Goal: Information Seeking & Learning: Learn about a topic

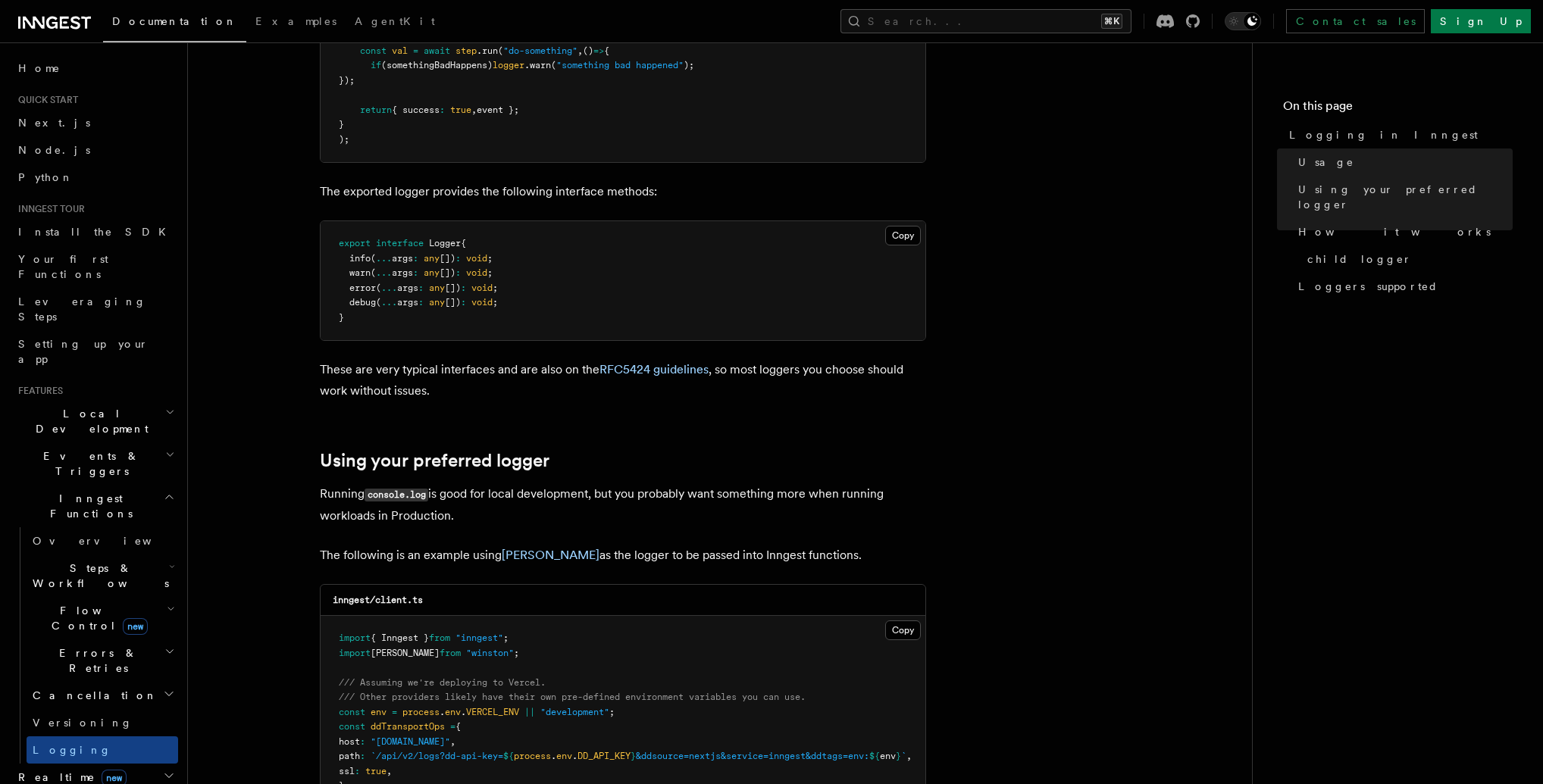
scroll to position [79, 0]
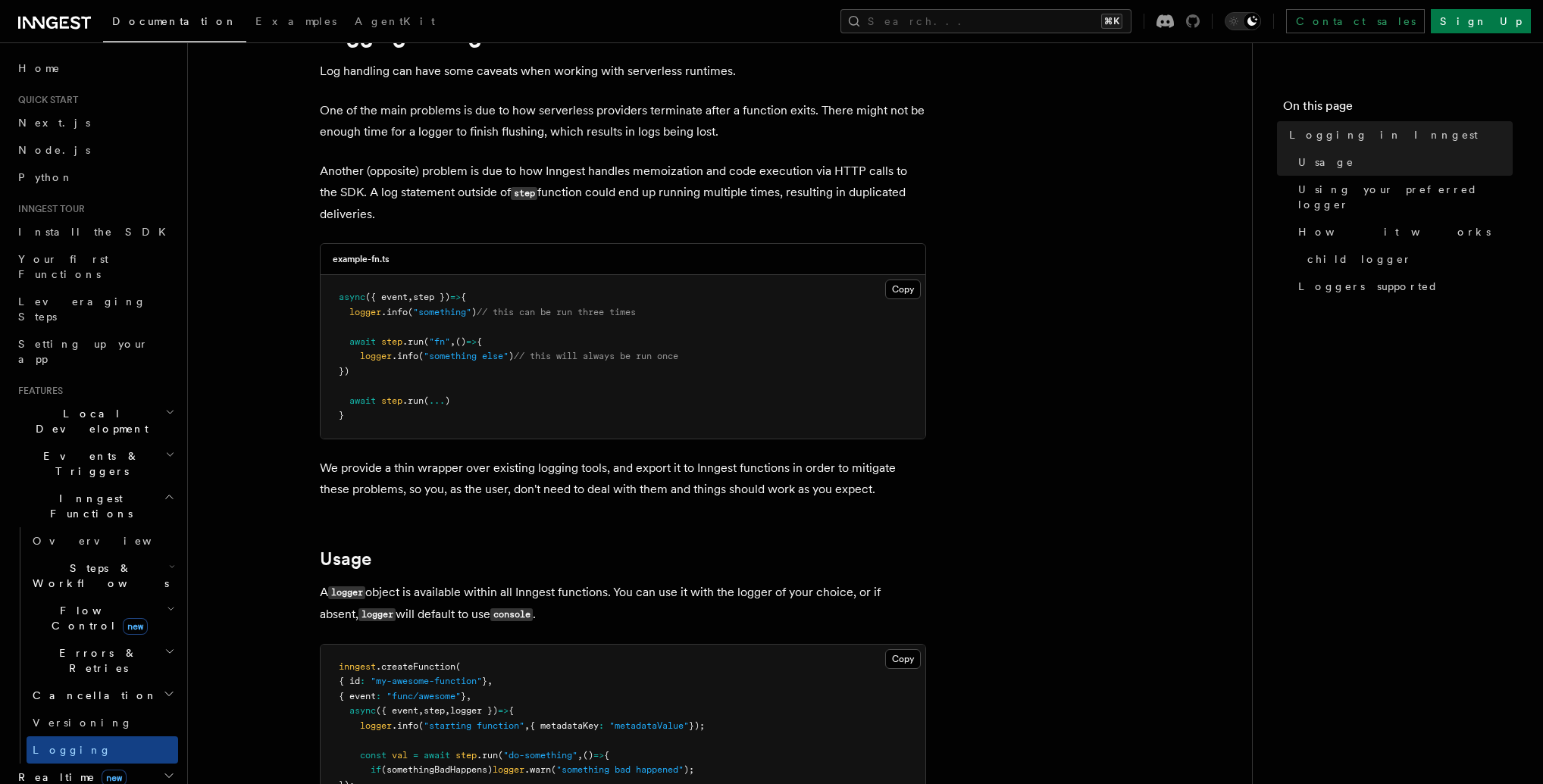
click at [1200, 22] on icon at bounding box center [1193, 21] width 14 height 14
click at [1174, 27] on icon at bounding box center [1165, 21] width 18 height 14
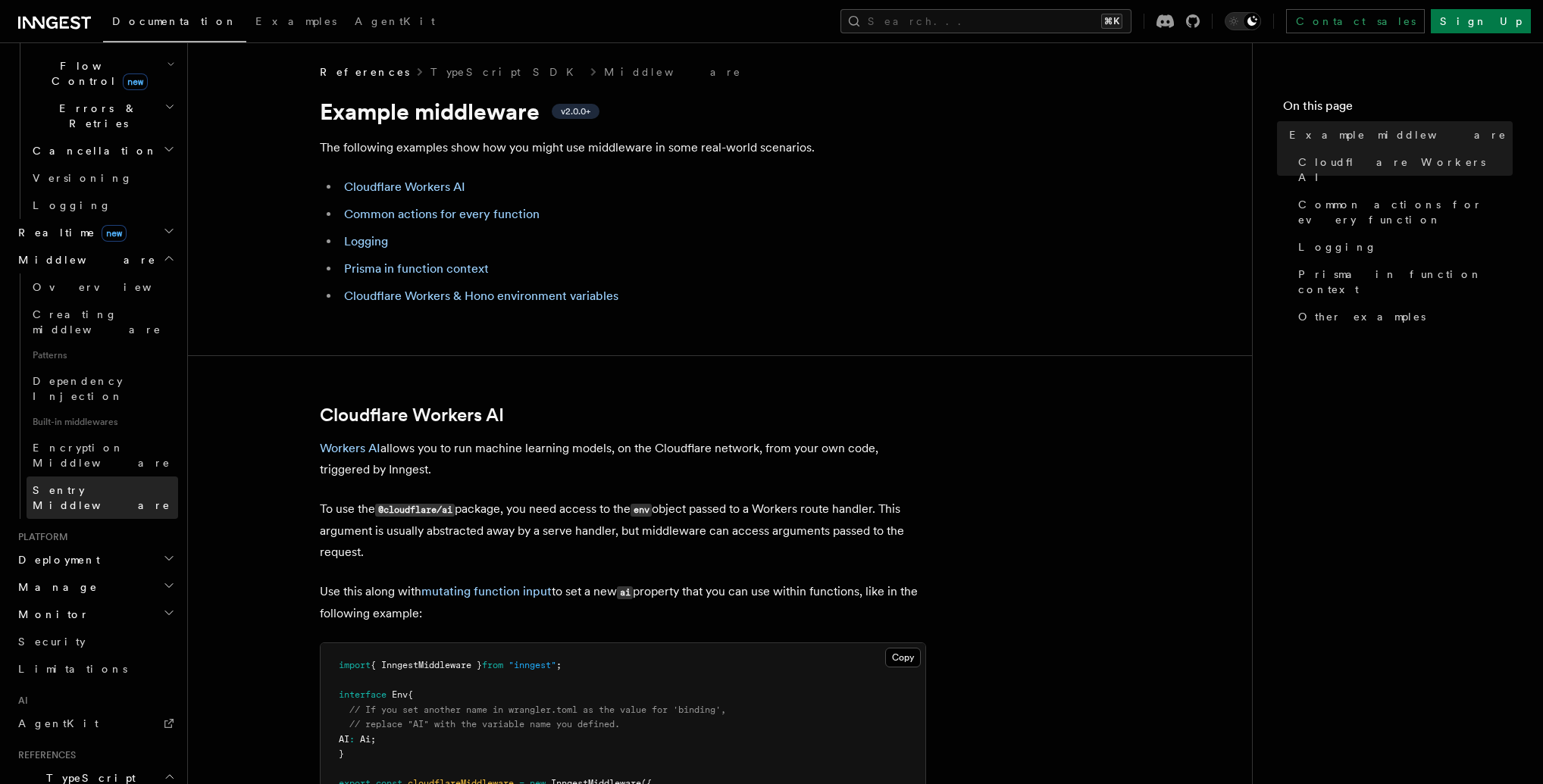
scroll to position [469, 0]
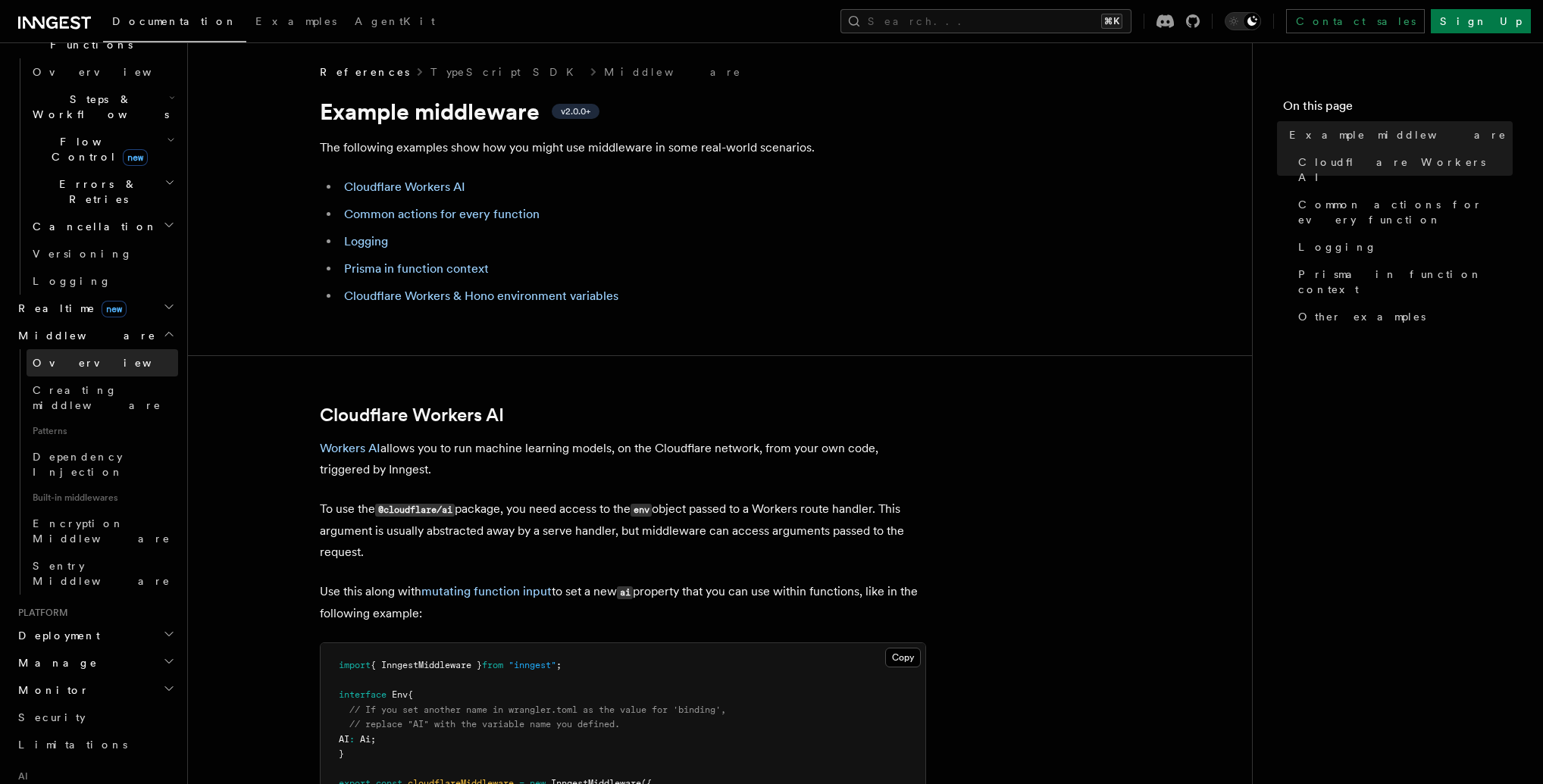
click at [82, 349] on link "Overview" at bounding box center [102, 363] width 152 height 27
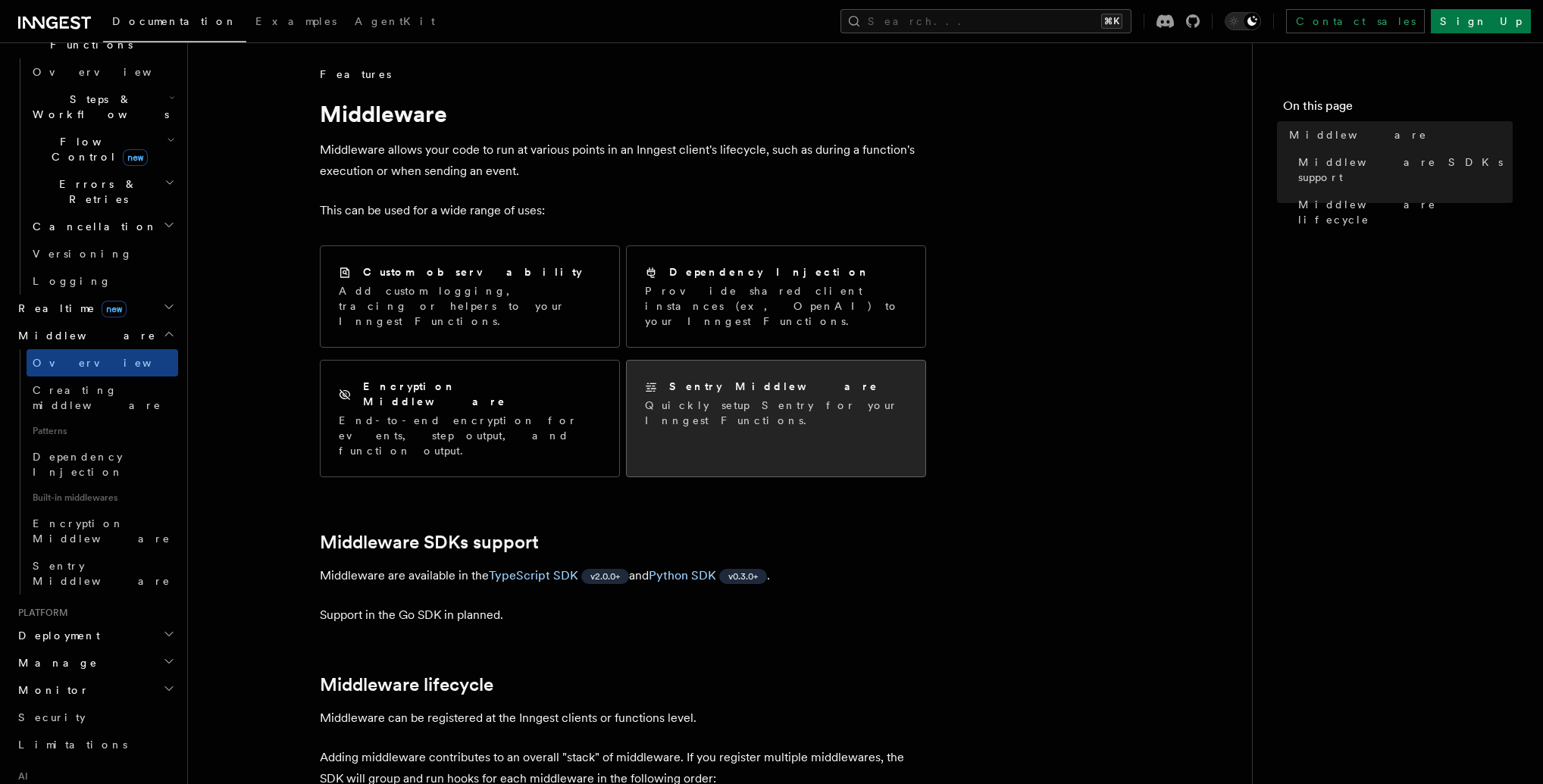
click at [806, 397] on div "Sentry Middleware Quickly setup Sentry for your Inngest Functions." at bounding box center [776, 403] width 298 height 85
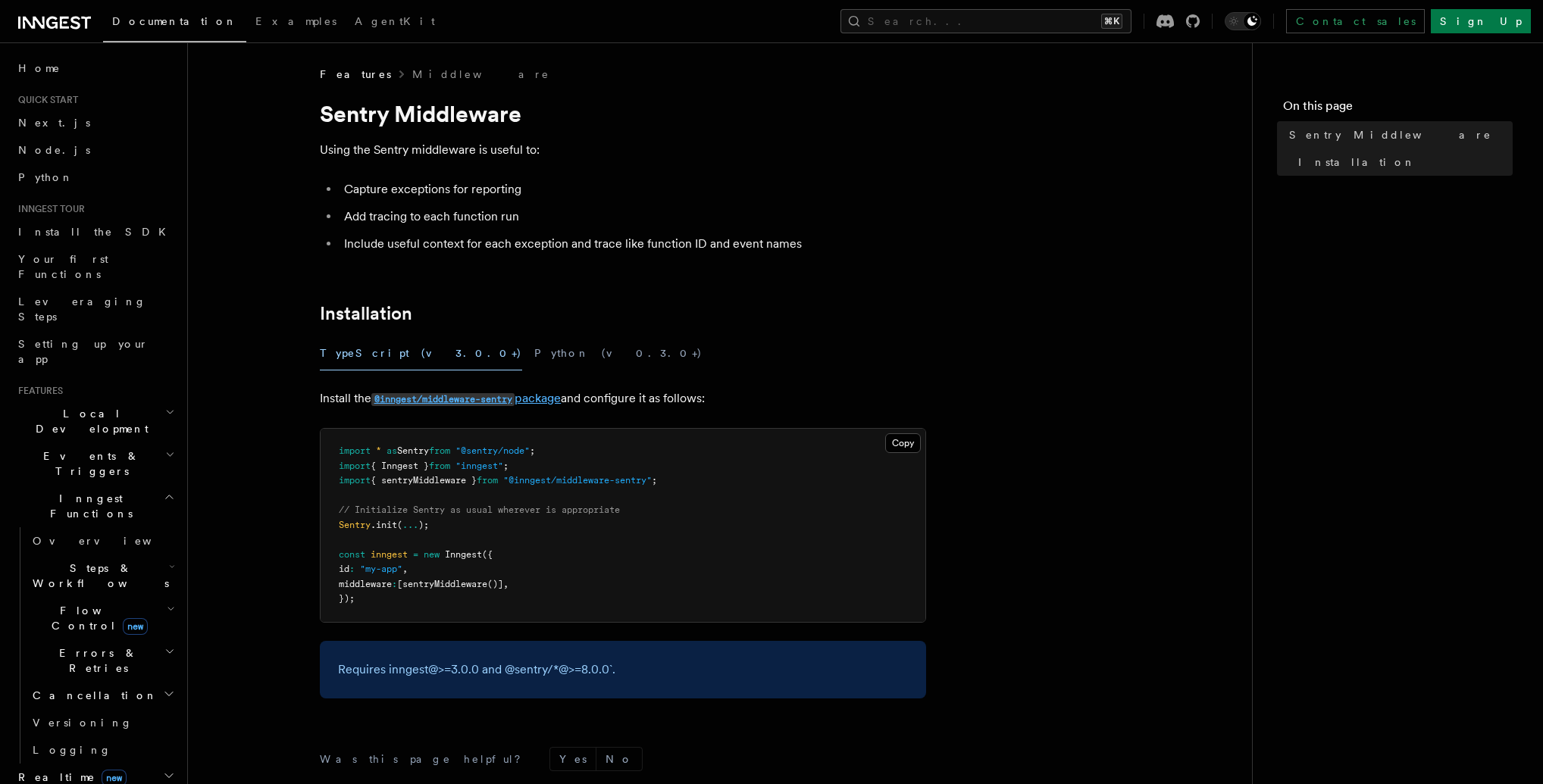
click at [539, 394] on link "@inngest/middleware-sentry package" at bounding box center [466, 398] width 189 height 14
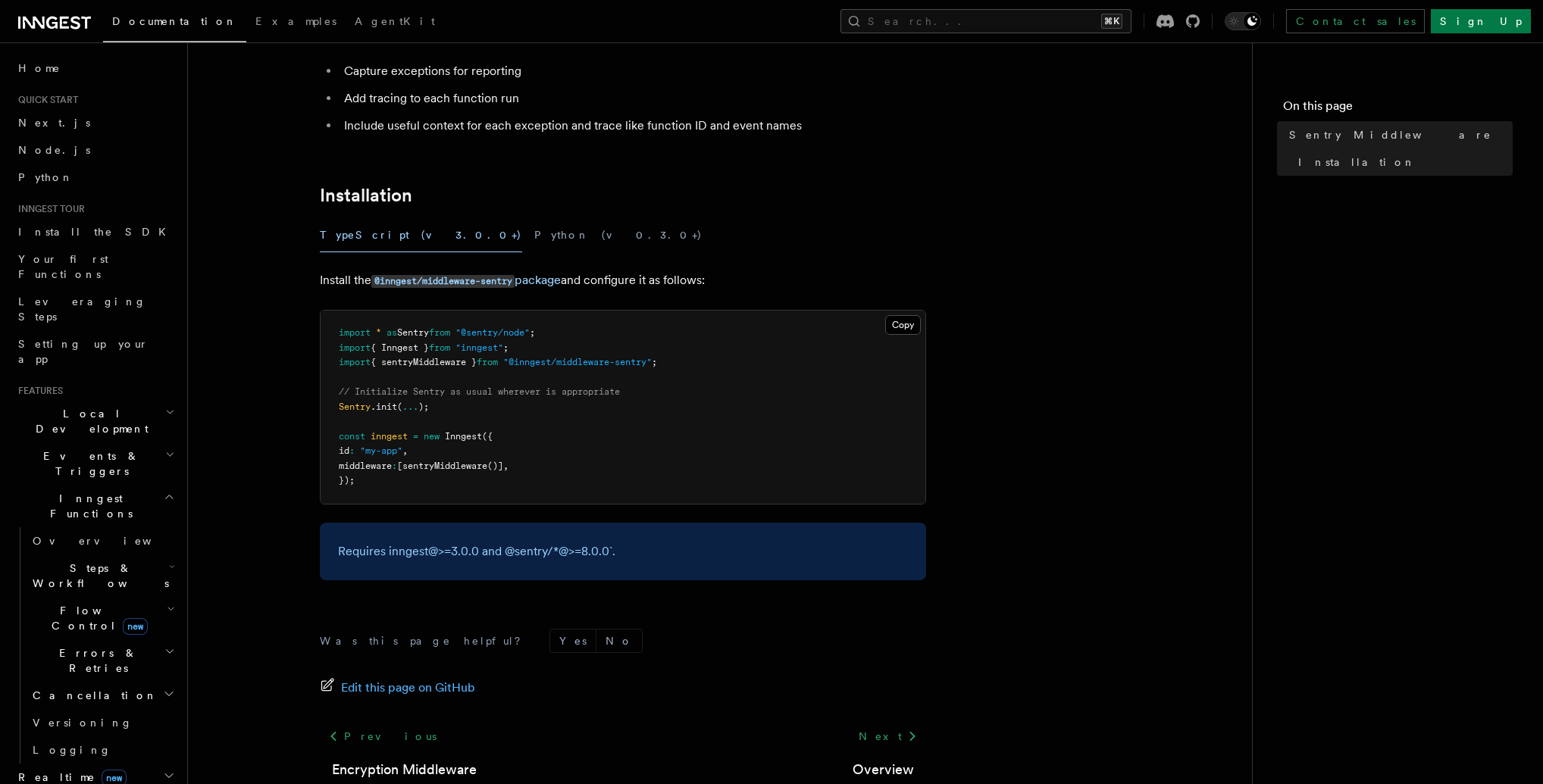
scroll to position [214, 0]
